Goal: Task Accomplishment & Management: Manage account settings

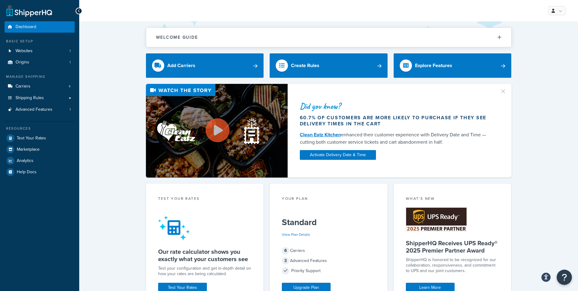
drag, startPoint x: 122, startPoint y: 77, endPoint x: 120, endPoint y: 89, distance: 12.4
click at [117, 98] on div "Did you know? 60.7% of customers are more likely to purchase if they see delive…" at bounding box center [328, 131] width 475 height 94
click at [52, 88] on link "Carriers 4" at bounding box center [40, 86] width 70 height 11
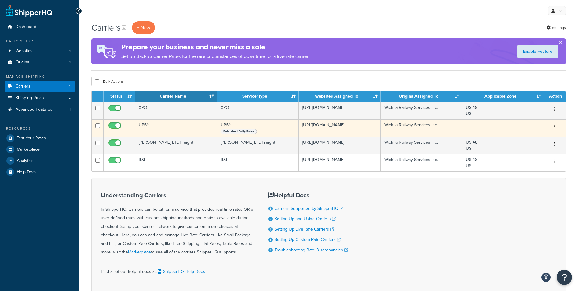
click at [559, 127] on div "Edit Duplicate Delete" at bounding box center [555, 127] width 14 height 10
click at [556, 127] on icon "button" at bounding box center [555, 126] width 1 height 4
click at [541, 138] on link "Edit" at bounding box center [530, 139] width 48 height 13
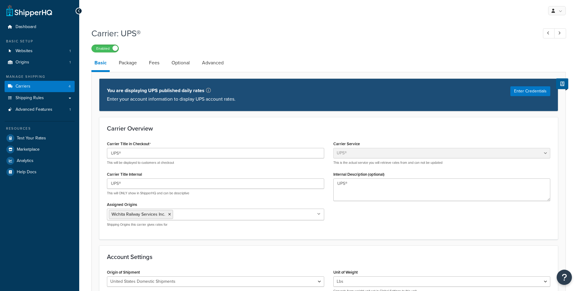
select select "ups"
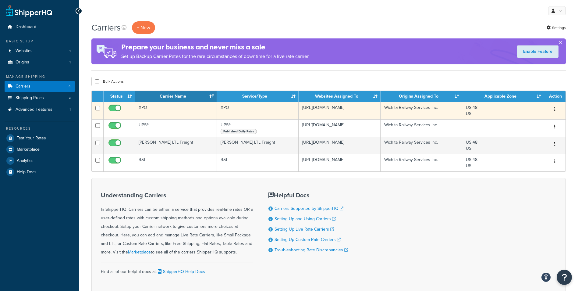
click at [557, 108] on button "button" at bounding box center [555, 110] width 9 height 10
click at [538, 119] on link "Edit" at bounding box center [530, 121] width 48 height 13
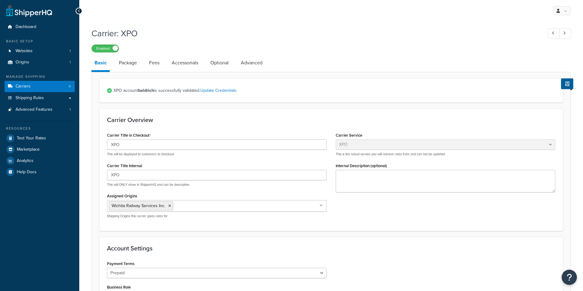
select select "xpoFreight"
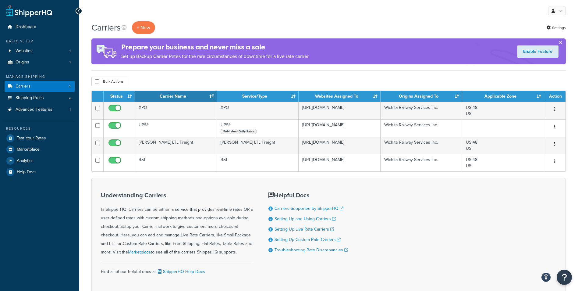
drag, startPoint x: 196, startPoint y: 13, endPoint x: 199, endPoint y: 18, distance: 5.4
click at [197, 13] on div "My Profile Billing Global Settings Contact Us Logout" at bounding box center [328, 10] width 499 height 21
click at [202, 21] on div "Carriers + New Settings" at bounding box center [328, 27] width 475 height 13
click at [377, 187] on div "Understanding Carriers In ShipperHQ, Carriers can be either, a service that pro…" at bounding box center [328, 236] width 475 height 117
click at [377, 191] on div "Understanding Carriers In ShipperHQ, Carriers can be either, a service that pro…" at bounding box center [328, 236] width 475 height 117
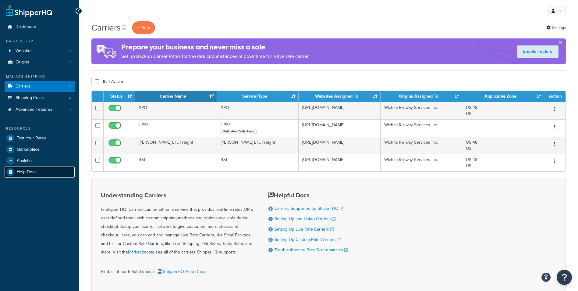
click at [48, 167] on link "Help Docs" at bounding box center [40, 171] width 70 height 11
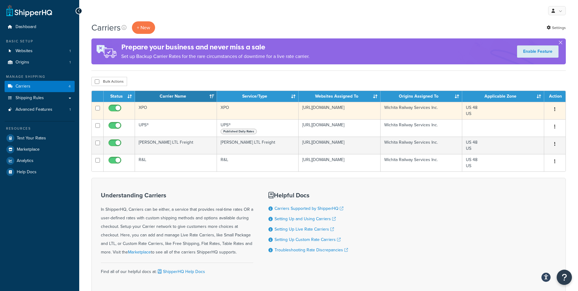
click at [554, 110] on button "button" at bounding box center [555, 110] width 9 height 10
click at [542, 118] on link "Edit" at bounding box center [530, 121] width 48 height 13
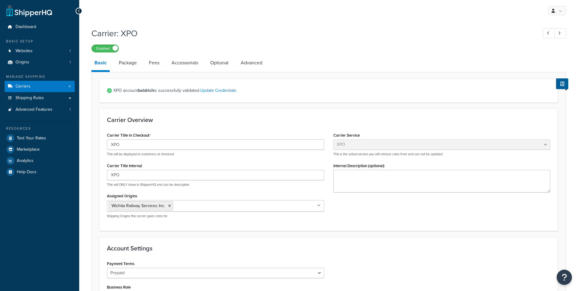
select select "xpoFreight"
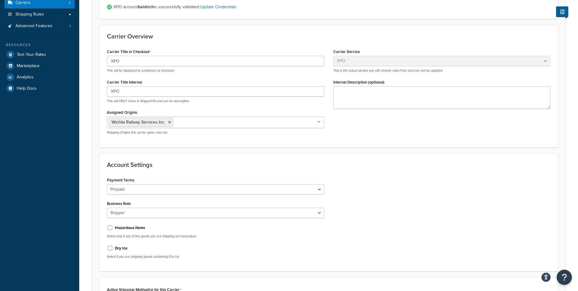
scroll to position [23, 0]
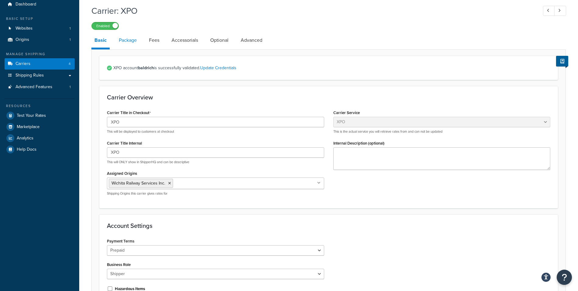
click at [134, 45] on link "Package" at bounding box center [128, 40] width 24 height 15
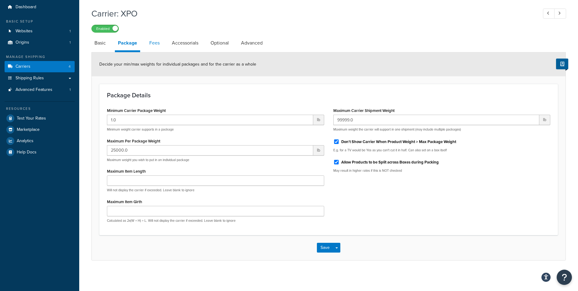
click at [162, 44] on link "Fees" at bounding box center [154, 43] width 16 height 15
select select "AFTER"
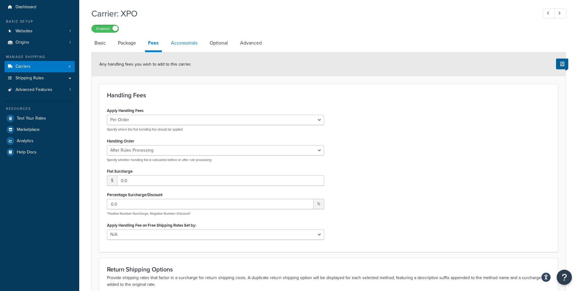
click at [171, 46] on link "Accessorials" at bounding box center [184, 43] width 33 height 15
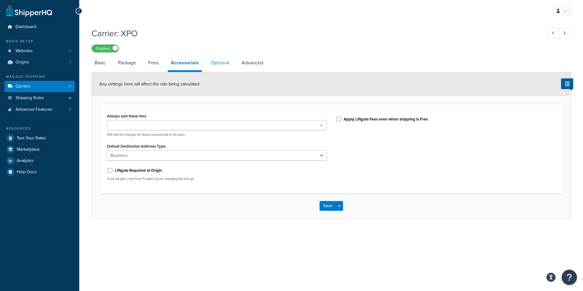
click at [213, 62] on link "Optional" at bounding box center [220, 62] width 24 height 15
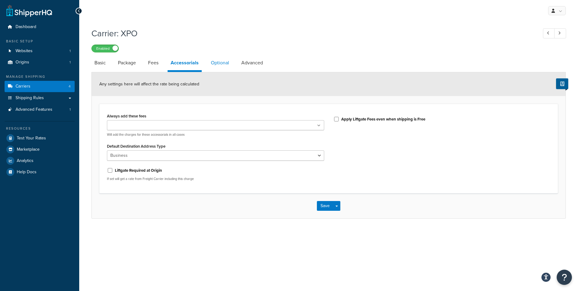
select select "55"
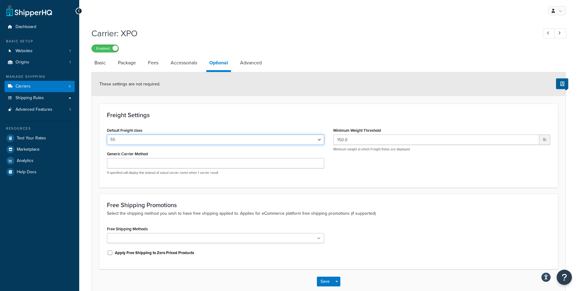
click at [213, 140] on select "50 55 60 65 70 77.5 85 92.5 100 110 125 150 175 200 250 300 400 500" at bounding box center [215, 139] width 217 height 10
click at [152, 137] on select "50 55 60 65 70 77.5 85 92.5 100 110 125 150 175 200 250 300 400 500" at bounding box center [215, 139] width 217 height 10
click at [410, 85] on div "These settings are not required." at bounding box center [329, 84] width 474 height 24
drag, startPoint x: 361, startPoint y: 140, endPoint x: 326, endPoint y: 141, distance: 35.4
click at [326, 141] on div "Default Freight class 50 55 60 65 70 77.5 85 92.5 100 110 125 150 175 200 250 3…" at bounding box center [328, 153] width 453 height 54
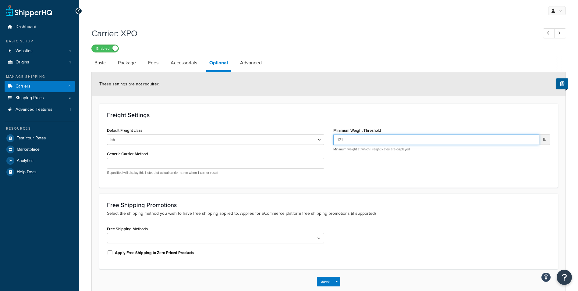
type input "121"
click at [178, 177] on div "Default Freight class 50 55 60 65 70 77.5 85 92.5 100 110 125 150 175 200 250 3…" at bounding box center [215, 153] width 227 height 54
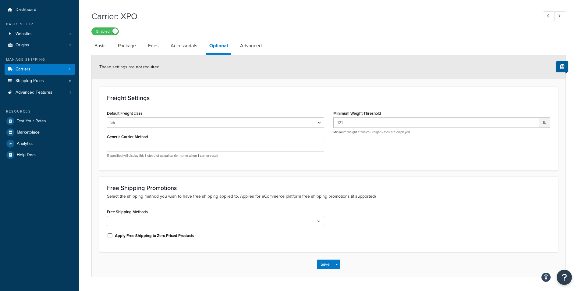
scroll to position [34, 0]
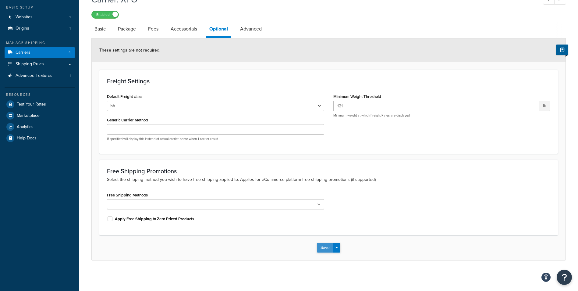
click at [325, 249] on button "Save" at bounding box center [325, 248] width 16 height 10
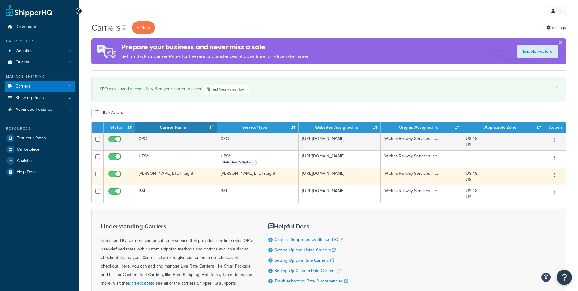
click at [553, 173] on button "button" at bounding box center [555, 175] width 9 height 10
click at [540, 184] on link "Edit" at bounding box center [530, 187] width 48 height 13
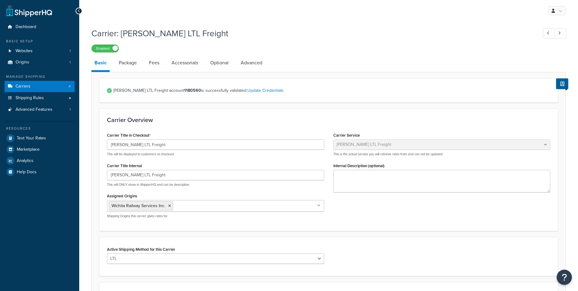
select select "saiaFreight"
click at [220, 63] on link "Optional" at bounding box center [219, 62] width 24 height 15
select select "55"
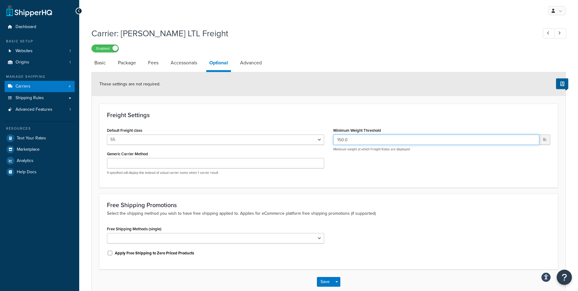
click at [370, 139] on input "150.0" at bounding box center [437, 139] width 206 height 10
drag, startPoint x: 370, startPoint y: 139, endPoint x: 320, endPoint y: 139, distance: 49.4
click at [320, 139] on div "Default Freight class 50 55 60 65 70 77.5 85 92.5 100 110 125 150 175 200 250 3…" at bounding box center [328, 153] width 453 height 54
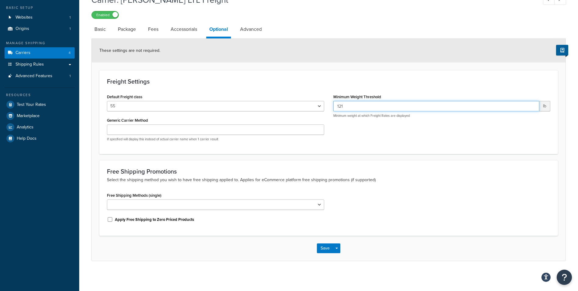
scroll to position [34, 0]
type input "121"
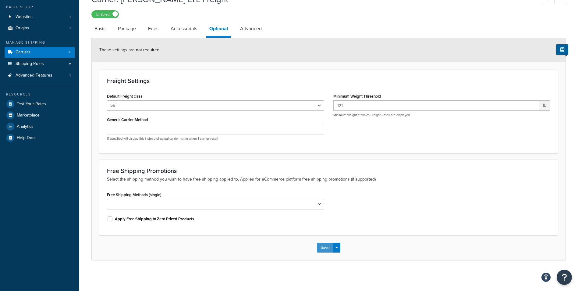
click at [327, 248] on button "Save" at bounding box center [325, 248] width 16 height 10
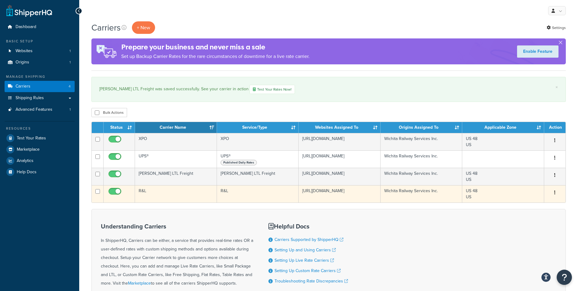
click at [557, 190] on button "button" at bounding box center [555, 193] width 9 height 10
click at [527, 204] on link "Edit" at bounding box center [530, 204] width 48 height 13
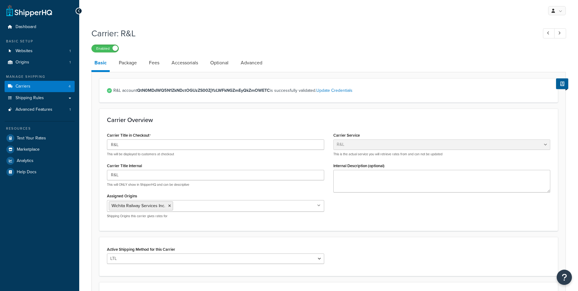
select select "rlFreight"
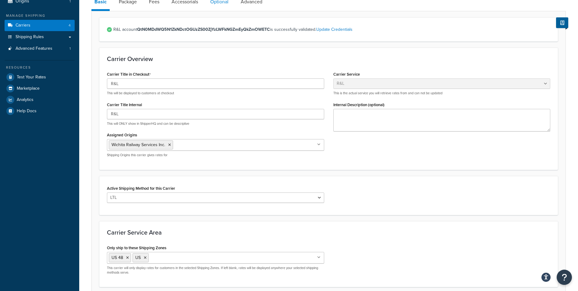
click at [220, 7] on link "Optional" at bounding box center [219, 2] width 24 height 15
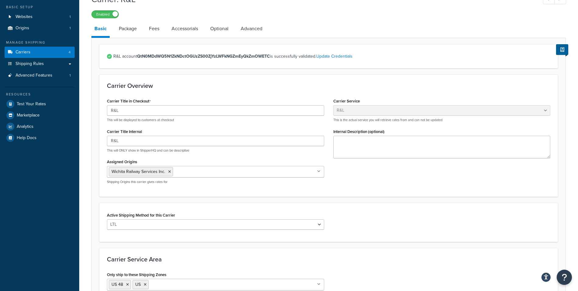
select select "55"
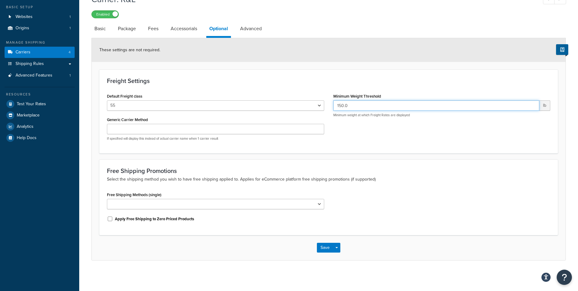
drag, startPoint x: 361, startPoint y: 109, endPoint x: 334, endPoint y: 106, distance: 27.3
click at [334, 106] on input "150.0" at bounding box center [437, 105] width 206 height 10
type input "121"
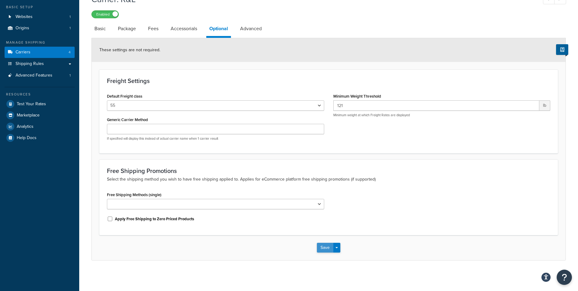
click at [326, 248] on button "Save" at bounding box center [325, 248] width 16 height 10
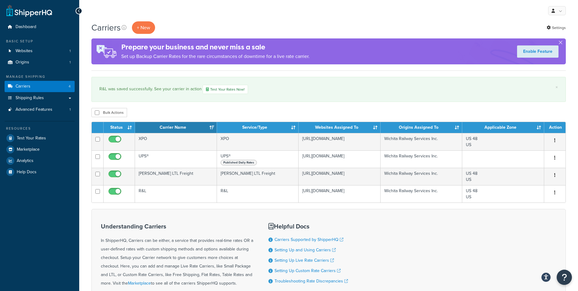
click at [59, 208] on div "Dashboard Basic Setup Websites 1 Origins 1 Manage Shipping Carriers 4 Shipping …" at bounding box center [39, 181] width 79 height 362
click at [45, 221] on div "Dashboard Basic Setup Websites 1 Origins 1 Manage Shipping Carriers 4 Shipping …" at bounding box center [39, 181] width 79 height 362
click at [52, 190] on div "Dashboard Basic Setup Websites 1 Origins 1 Manage Shipping Carriers 4 Shipping …" at bounding box center [39, 181] width 79 height 362
drag, startPoint x: 55, startPoint y: 203, endPoint x: 57, endPoint y: 209, distance: 5.9
click at [55, 204] on div "Dashboard Basic Setup Websites 1 Origins 1 Manage Shipping Carriers 4 Shipping …" at bounding box center [39, 181] width 79 height 362
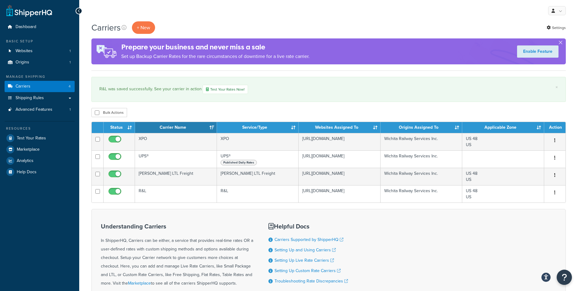
click at [57, 213] on div "Dashboard Basic Setup Websites 1 Origins 1 Manage Shipping Carriers 4 Shipping …" at bounding box center [39, 181] width 79 height 362
click at [58, 223] on div "Dashboard Basic Setup Websites 1 Origins 1 Manage Shipping Carriers 4 Shipping …" at bounding box center [39, 181] width 79 height 362
click at [57, 225] on div "Dashboard Basic Setup Websites 1 Origins 1 Manage Shipping Carriers 4 Shipping …" at bounding box center [39, 181] width 79 height 362
click at [57, 229] on div "Dashboard Basic Setup Websites 1 Origins 1 Manage Shipping Carriers 4 Shipping …" at bounding box center [39, 181] width 79 height 362
click at [58, 277] on div "Dashboard Basic Setup Websites 1 Origins 1 Manage Shipping Carriers 4 Shipping …" at bounding box center [39, 181] width 79 height 362
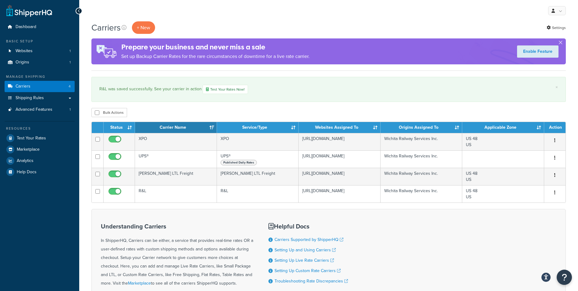
click at [67, 282] on div "Dashboard Basic Setup Websites 1 Origins 1 Manage Shipping Carriers 4 Shipping …" at bounding box center [39, 181] width 79 height 362
click at [47, 271] on div "Dashboard Basic Setup Websites 1 Origins 1 Manage Shipping Carriers 4 Shipping …" at bounding box center [39, 181] width 79 height 362
click at [41, 262] on div "Dashboard Basic Setup Websites 1 Origins 1 Manage Shipping Carriers 4 Shipping …" at bounding box center [39, 181] width 79 height 362
click at [39, 245] on div "Dashboard Basic Setup Websites 1 Origins 1 Manage Shipping Carriers 4 Shipping …" at bounding box center [39, 181] width 79 height 362
click at [38, 236] on div "Dashboard Basic Setup Websites 1 Origins 1 Manage Shipping Carriers 4 Shipping …" at bounding box center [39, 181] width 79 height 362
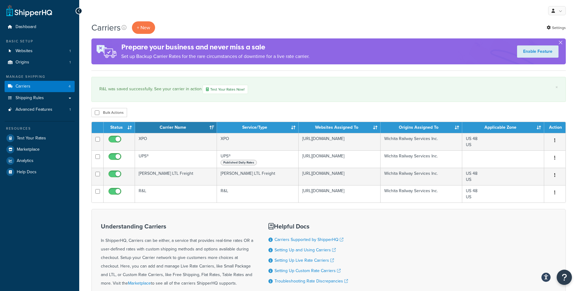
click at [33, 228] on div "Dashboard Basic Setup Websites 1 Origins 1 Manage Shipping Carriers 4 Shipping …" at bounding box center [39, 181] width 79 height 362
click at [29, 222] on div "Dashboard Basic Setup Websites 1 Origins 1 Manage Shipping Carriers 4 Shipping …" at bounding box center [39, 181] width 79 height 362
click at [27, 229] on div "Dashboard Basic Setup Websites 1 Origins 1 Manage Shipping Carriers 4 Shipping …" at bounding box center [39, 181] width 79 height 362
click at [38, 244] on div "Dashboard Basic Setup Websites 1 Origins 1 Manage Shipping Carriers 4 Shipping …" at bounding box center [39, 181] width 79 height 362
click at [41, 251] on div "Dashboard Basic Setup Websites 1 Origins 1 Manage Shipping Carriers 4 Shipping …" at bounding box center [39, 181] width 79 height 362
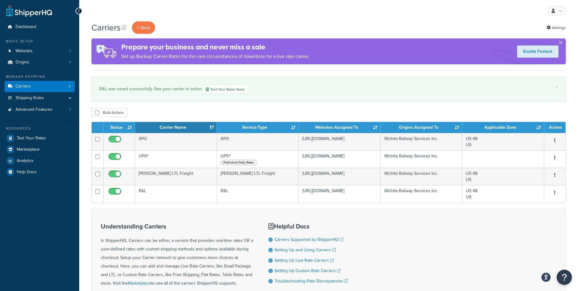
click at [47, 262] on div "Dashboard Basic Setup Websites 1 Origins 1 Manage Shipping Carriers 4 Shipping …" at bounding box center [39, 181] width 79 height 362
click at [15, 179] on div "Dashboard Basic Setup Websites 1 Origins 1 Manage Shipping Carriers 4 Shipping …" at bounding box center [39, 181] width 79 height 362
click at [19, 195] on div "Dashboard Basic Setup Websites 1 Origins 1 Manage Shipping Carriers 4 Shipping …" at bounding box center [39, 181] width 79 height 362
drag, startPoint x: 21, startPoint y: 203, endPoint x: 22, endPoint y: 215, distance: 12.0
click at [21, 204] on div "Dashboard Basic Setup Websites 1 Origins 1 Manage Shipping Carriers 4 Shipping …" at bounding box center [39, 181] width 79 height 362
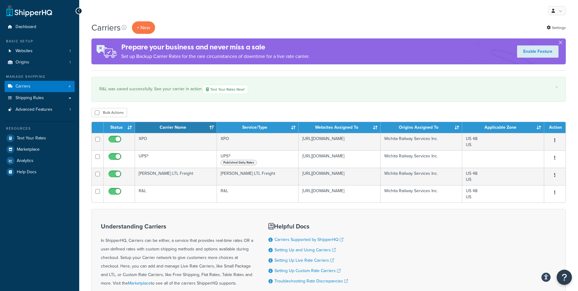
click at [22, 215] on div "Dashboard Basic Setup Websites 1 Origins 1 Manage Shipping Carriers 4 Shipping …" at bounding box center [39, 181] width 79 height 362
click at [38, 227] on div "Dashboard Basic Setup Websites 1 Origins 1 Manage Shipping Carriers 4 Shipping …" at bounding box center [39, 181] width 79 height 362
click at [42, 230] on div "Dashboard Basic Setup Websites 1 Origins 1 Manage Shipping Carriers 4 Shipping …" at bounding box center [39, 181] width 79 height 362
click at [375, 216] on div "Understanding Carriers In ShipperHQ, Carriers can be either, a service that pro…" at bounding box center [328, 267] width 475 height 117
click at [375, 227] on div "Understanding Carriers In ShipperHQ, Carriers can be either, a service that pro…" at bounding box center [328, 267] width 475 height 117
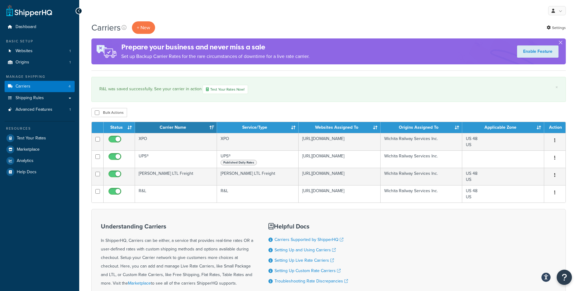
click at [388, 269] on div "Understanding Carriers In ShipperHQ, Carriers can be either, a service that pro…" at bounding box center [328, 267] width 475 height 117
drag, startPoint x: 381, startPoint y: 257, endPoint x: 377, endPoint y: 250, distance: 8.5
click at [378, 252] on div "Understanding Carriers In ShipperHQ, Carriers can be either, a service that pro…" at bounding box center [328, 267] width 475 height 117
drag, startPoint x: 31, startPoint y: 236, endPoint x: 29, endPoint y: 228, distance: 7.8
click at [32, 234] on div "Dashboard Basic Setup Websites 1 Origins 1 Manage Shipping Carriers 4 Shipping …" at bounding box center [39, 181] width 79 height 362
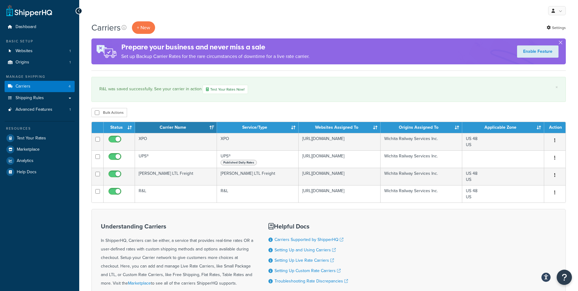
click at [25, 222] on div "Dashboard Basic Setup Websites 1 Origins 1 Manage Shipping Carriers 4 Shipping …" at bounding box center [39, 181] width 79 height 362
click at [23, 213] on div "Dashboard Basic Setup Websites 1 Origins 1 Manage Shipping Carriers 4 Shipping …" at bounding box center [39, 181] width 79 height 362
click at [21, 206] on div "Dashboard Basic Setup Websites 1 Origins 1 Manage Shipping Carriers 4 Shipping …" at bounding box center [39, 181] width 79 height 362
click at [21, 194] on div "Dashboard Basic Setup Websites 1 Origins 1 Manage Shipping Carriers 4 Shipping …" at bounding box center [39, 181] width 79 height 362
click at [21, 201] on div "Dashboard Basic Setup Websites 1 Origins 1 Manage Shipping Carriers 4 Shipping …" at bounding box center [39, 181] width 79 height 362
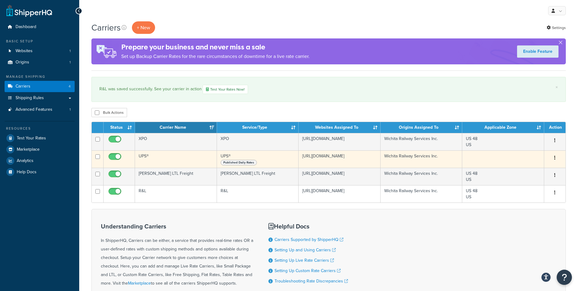
click at [554, 156] on button "button" at bounding box center [555, 158] width 9 height 10
click at [534, 170] on link "Edit" at bounding box center [530, 170] width 48 height 13
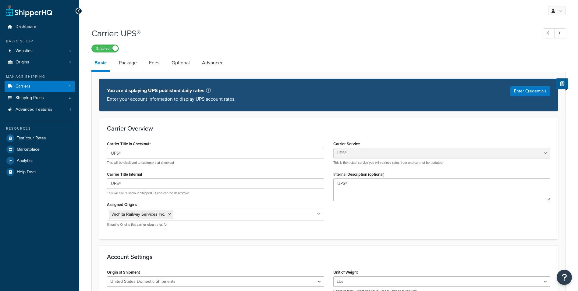
select select "ups"
click at [220, 66] on link "Advanced" at bounding box center [213, 62] width 28 height 15
select select "false"
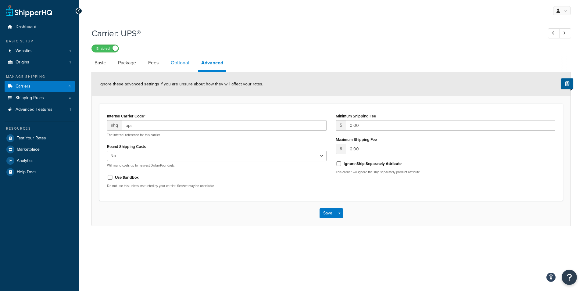
click at [185, 65] on link "Optional" at bounding box center [180, 62] width 24 height 15
select select "business"
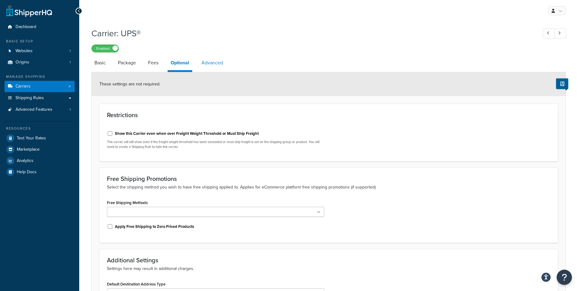
click at [207, 63] on link "Advanced" at bounding box center [212, 62] width 28 height 15
select select "false"
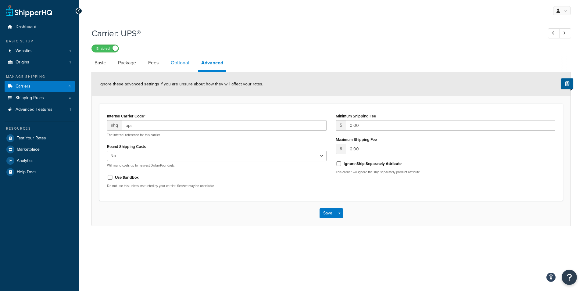
click at [179, 64] on link "Optional" at bounding box center [180, 62] width 24 height 15
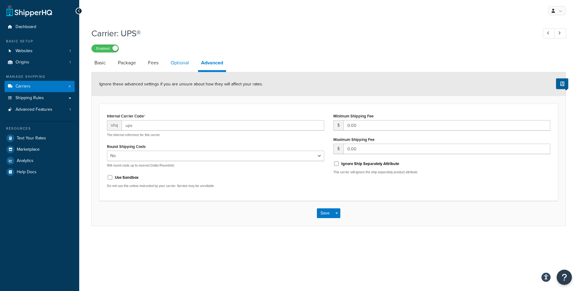
select select "business"
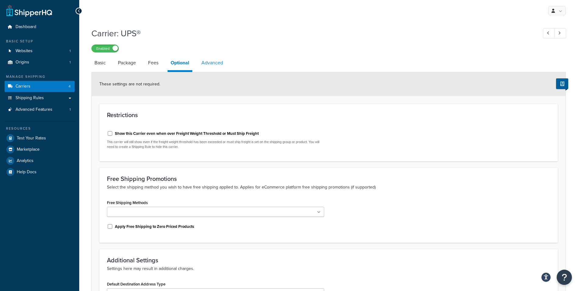
click at [202, 65] on link "Advanced" at bounding box center [212, 62] width 28 height 15
select select "false"
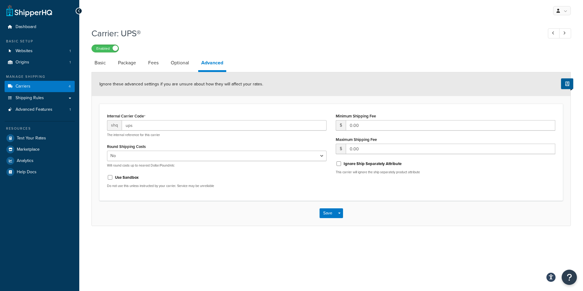
click at [163, 62] on li "Fees" at bounding box center [156, 62] width 23 height 15
click at [154, 62] on link "Fees" at bounding box center [153, 62] width 16 height 15
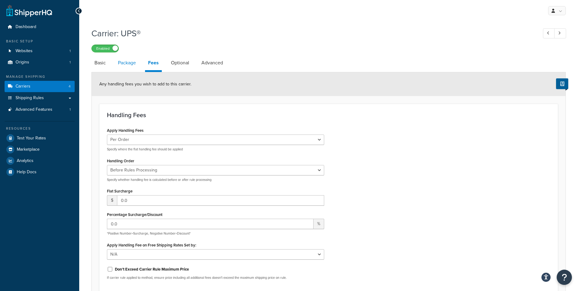
click at [127, 61] on link "Package" at bounding box center [127, 62] width 24 height 15
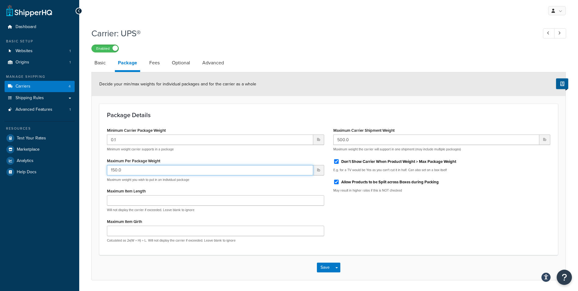
drag, startPoint x: 163, startPoint y: 168, endPoint x: 96, endPoint y: 168, distance: 66.2
click at [96, 168] on form "Decide your min/max weights for individual packages and for the carrier as a wh…" at bounding box center [329, 176] width 474 height 208
type input "1"
click at [164, 62] on li "Fees" at bounding box center [157, 62] width 23 height 15
click at [158, 62] on link "Fees" at bounding box center [154, 62] width 16 height 15
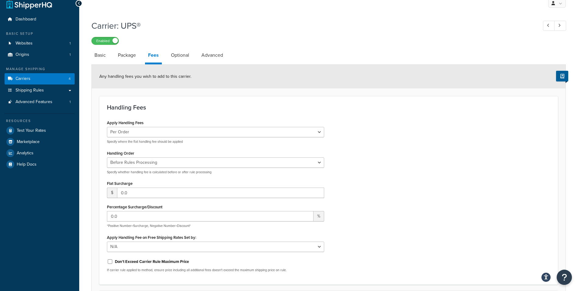
scroll to position [30, 0]
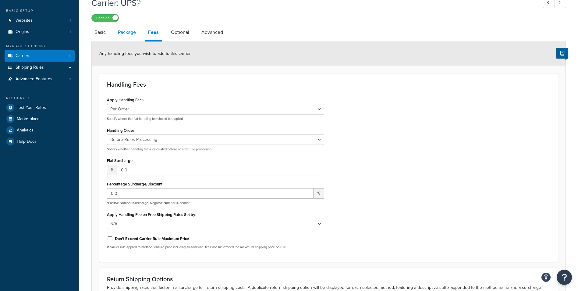
click at [128, 31] on link "Package" at bounding box center [127, 32] width 24 height 15
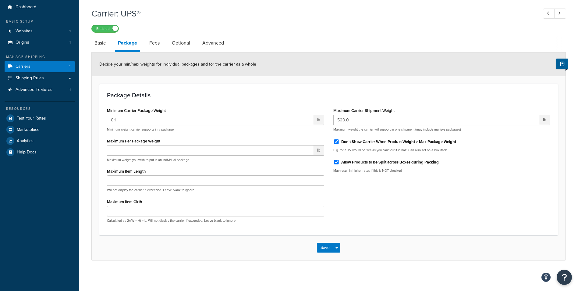
scroll to position [20, 0]
click at [152, 42] on link "Fees" at bounding box center [154, 43] width 16 height 15
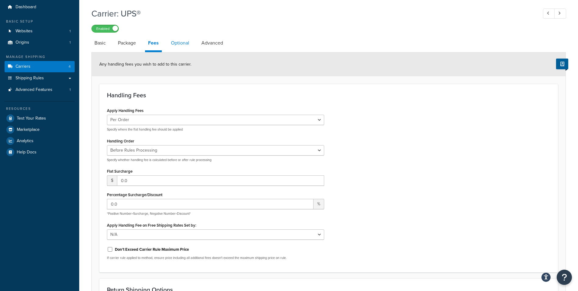
click at [171, 43] on link "Optional" at bounding box center [180, 43] width 24 height 15
select select "business"
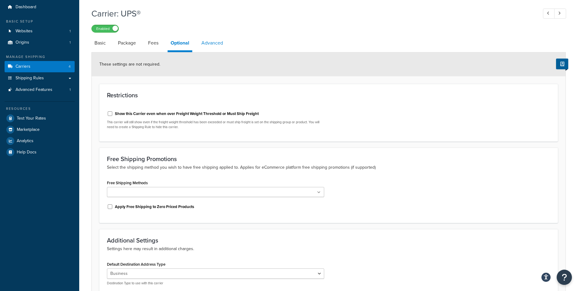
click at [206, 44] on link "Advanced" at bounding box center [212, 43] width 28 height 15
select select "false"
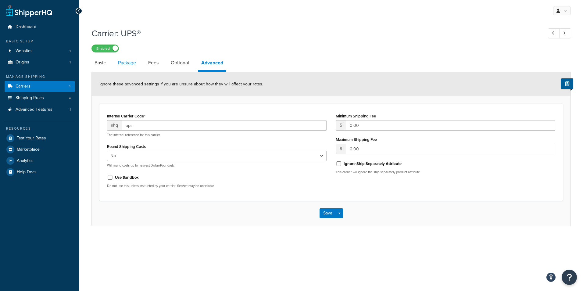
click at [132, 63] on link "Package" at bounding box center [127, 62] width 24 height 15
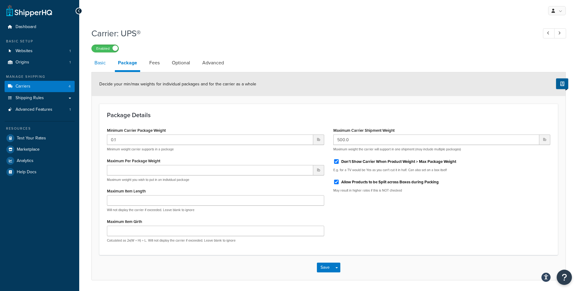
click at [103, 66] on link "Basic" at bounding box center [99, 62] width 17 height 15
select select "ups"
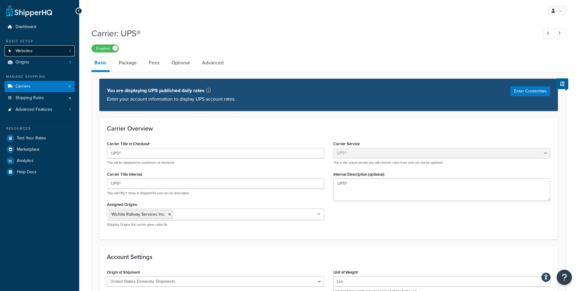
click at [53, 51] on link "Websites 1" at bounding box center [40, 50] width 70 height 11
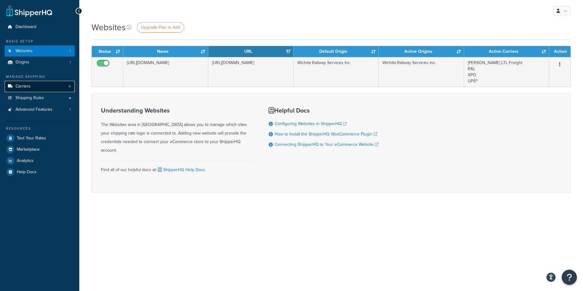
click at [40, 89] on link "Carriers 4" at bounding box center [40, 86] width 70 height 11
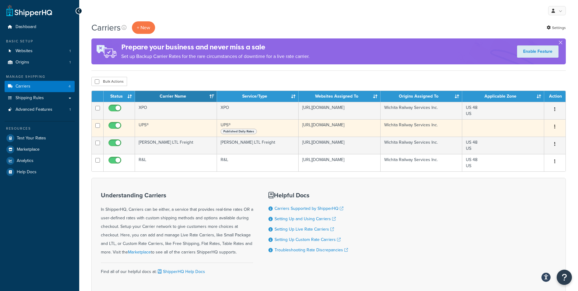
click at [169, 128] on td "UPS®" at bounding box center [176, 127] width 82 height 17
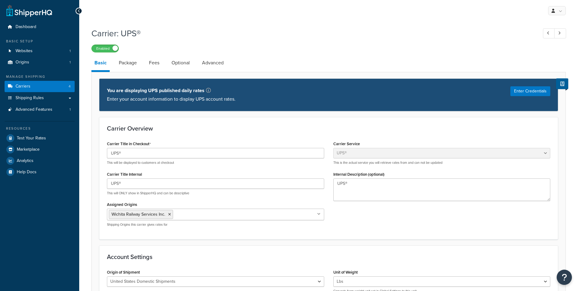
select select "ups"
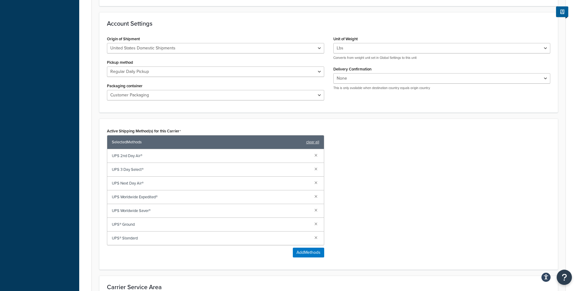
scroll to position [244, 0]
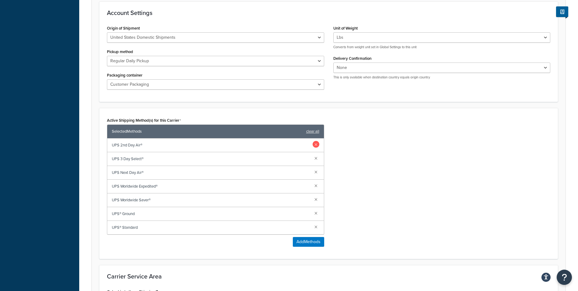
click at [316, 145] on link at bounding box center [316, 144] width 7 height 7
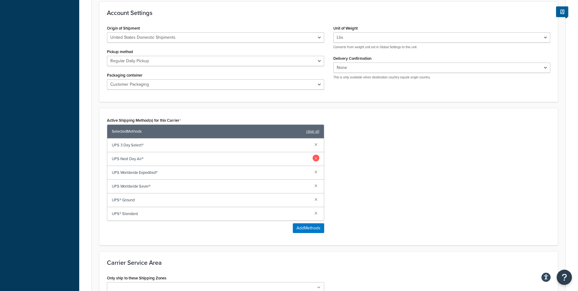
click at [317, 157] on link at bounding box center [316, 158] width 7 height 7
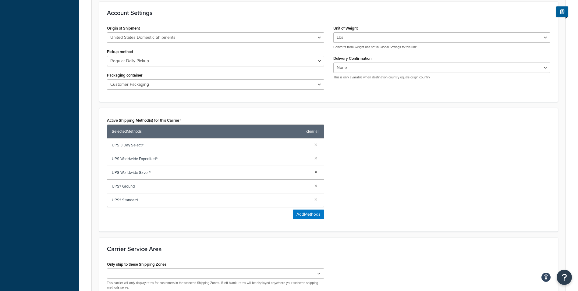
click at [317, 157] on link at bounding box center [316, 158] width 7 height 7
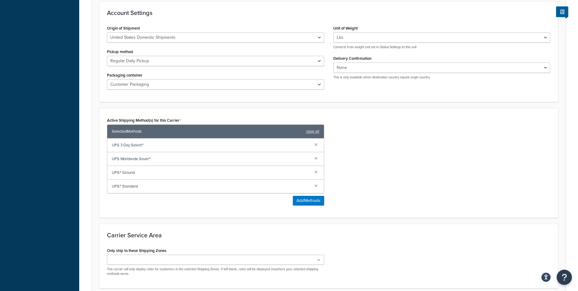
click at [317, 157] on link at bounding box center [316, 158] width 7 height 7
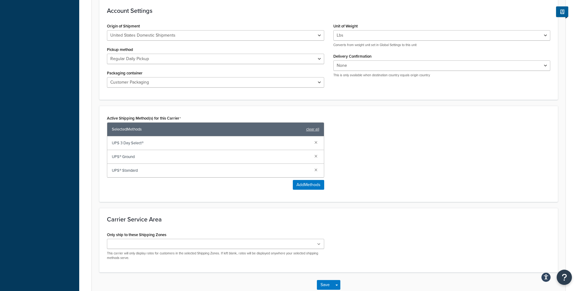
scroll to position [283, 0]
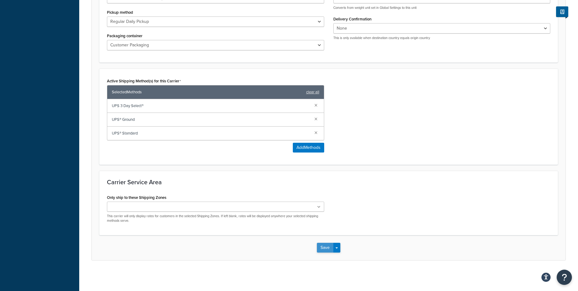
click at [327, 250] on button "Save" at bounding box center [325, 248] width 16 height 10
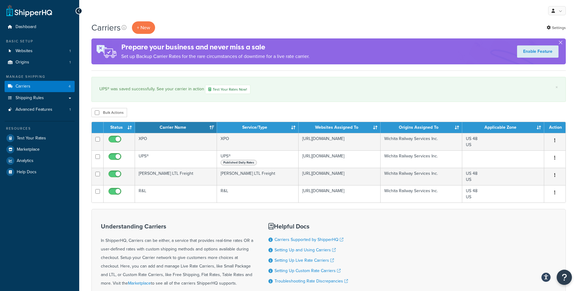
click at [145, 13] on div "My Profile Billing Global Settings Contact Us Logout" at bounding box center [328, 10] width 499 height 21
